Goal: Find specific page/section: Find specific page/section

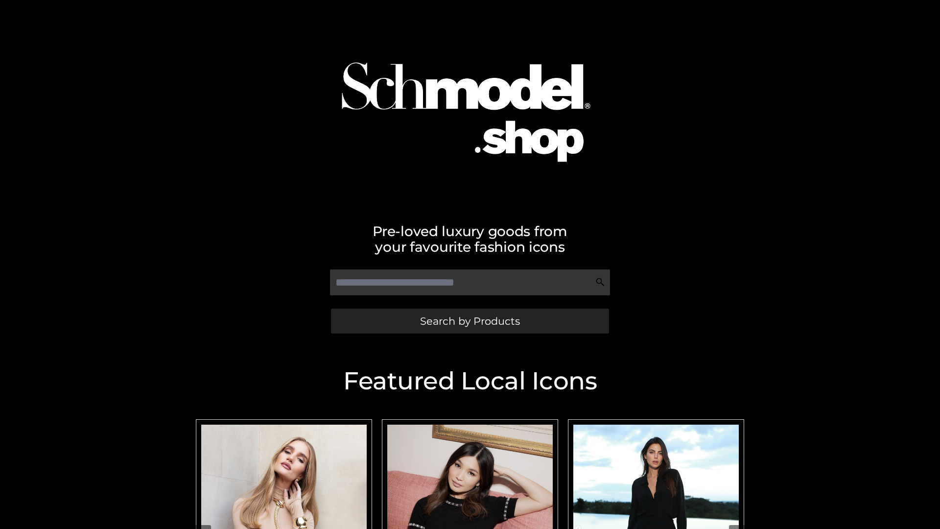
click at [470, 321] on span "Search by Products" at bounding box center [470, 321] width 100 height 10
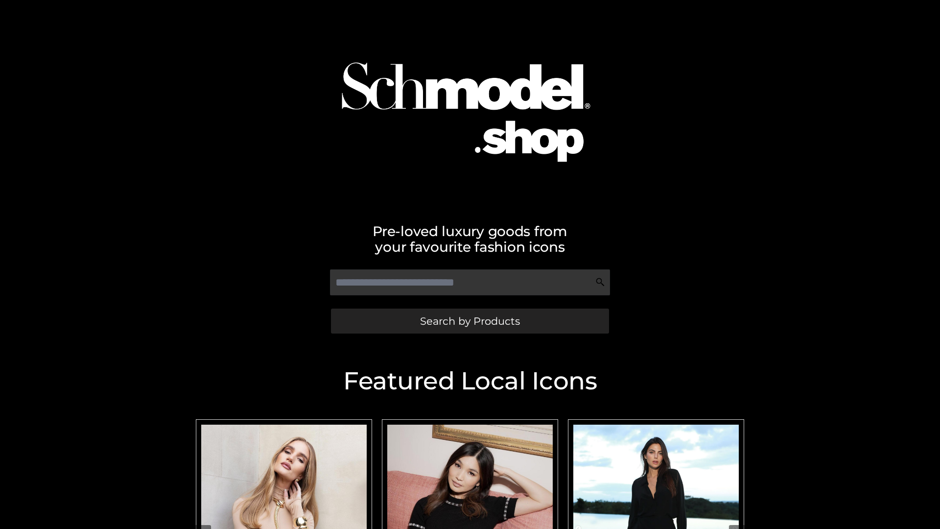
click at [470, 321] on span "Search by Products" at bounding box center [470, 321] width 100 height 10
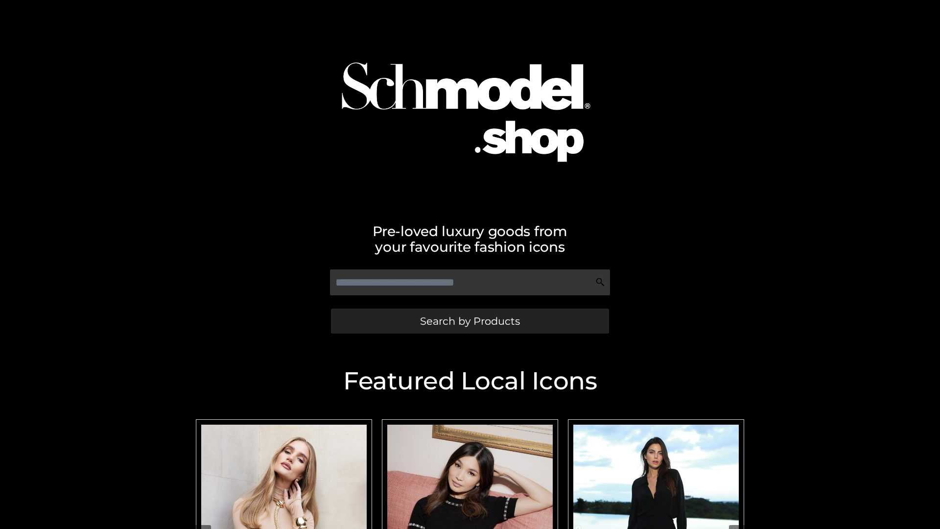
click at [470, 321] on span "Search by Products" at bounding box center [470, 321] width 100 height 10
